Goal: Consume media (video, audio)

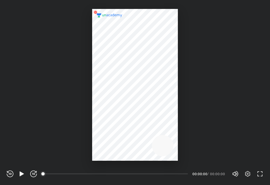
scroll to position [185, 270]
click at [19, 174] on icon "button" at bounding box center [21, 174] width 7 height 7
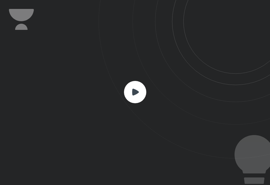
click at [132, 99] on rect at bounding box center [135, 92] width 22 height 22
click at [133, 87] on rect at bounding box center [135, 92] width 22 height 22
click at [131, 95] on rect at bounding box center [135, 92] width 22 height 22
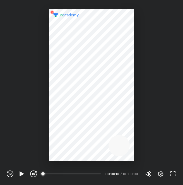
scroll to position [185, 183]
click at [20, 173] on icon "button" at bounding box center [22, 173] width 4 height 5
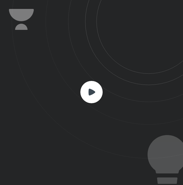
click at [88, 92] on rect at bounding box center [91, 92] width 22 height 22
